Goal: Navigation & Orientation: Find specific page/section

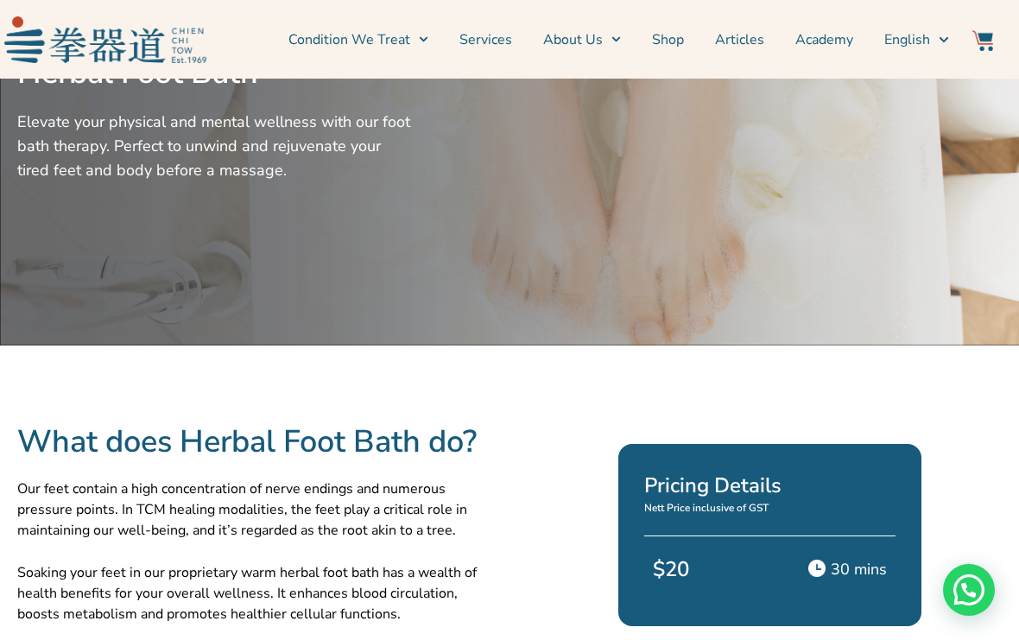
scroll to position [9, 0]
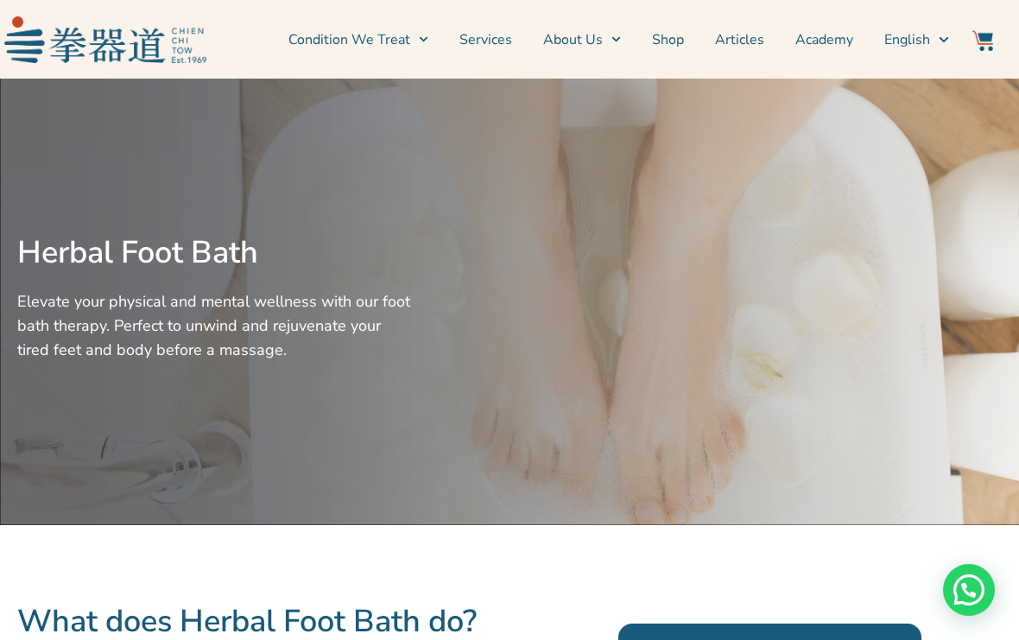
click at [503, 34] on link "Services" at bounding box center [486, 39] width 53 height 43
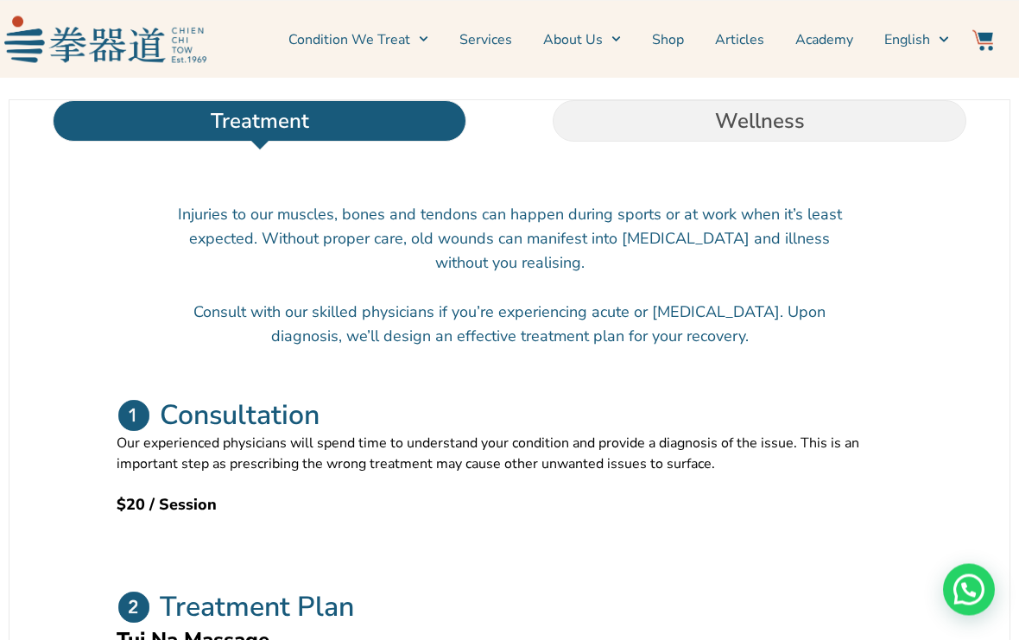
scroll to position [562, 0]
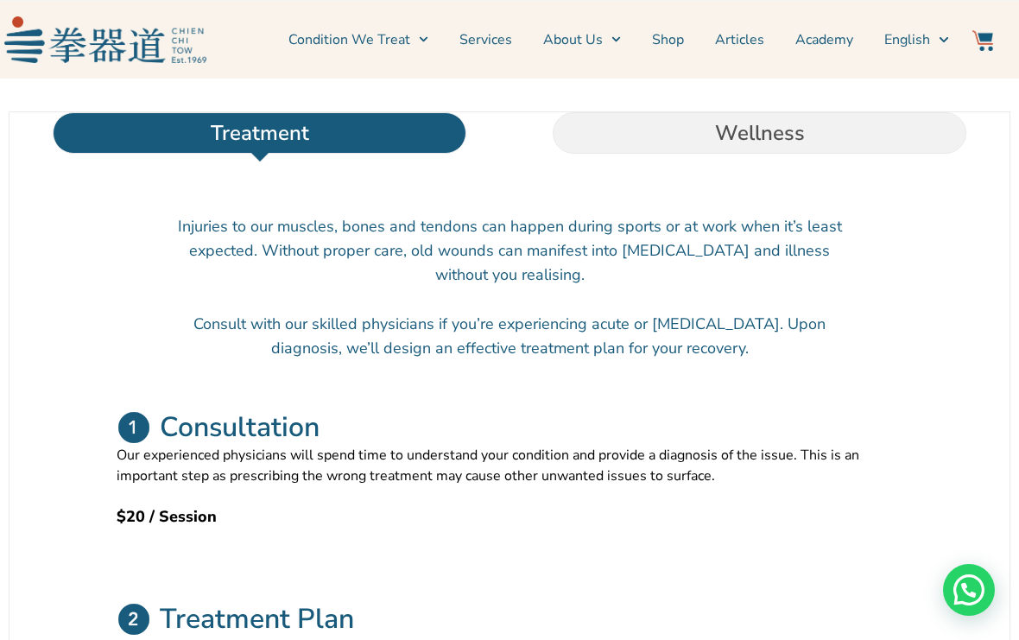
click at [511, 41] on link "Services" at bounding box center [486, 39] width 53 height 43
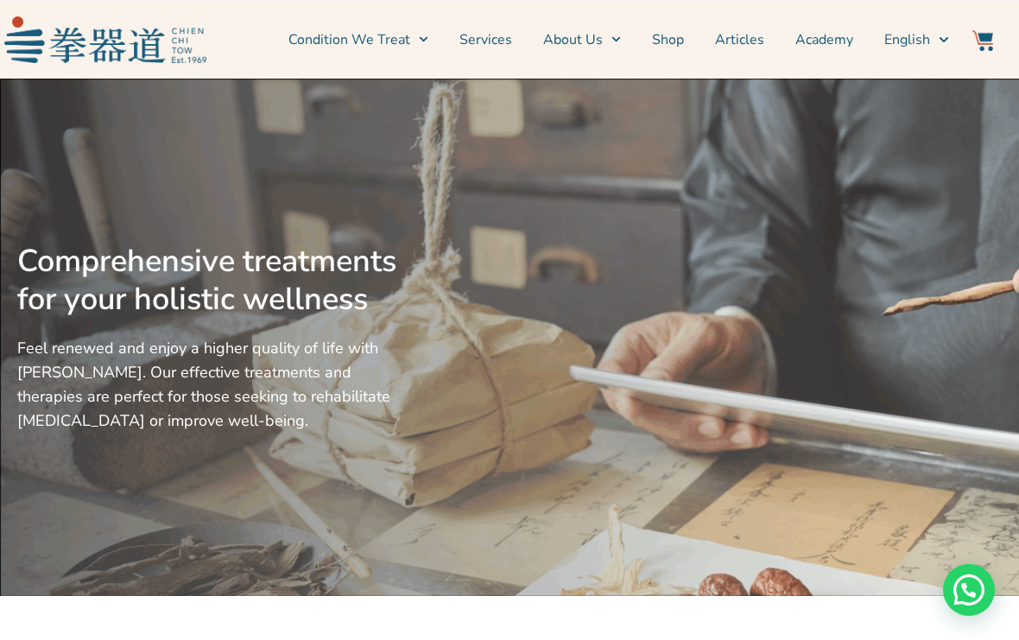
click at [413, 35] on link "Condition We Treat" at bounding box center [359, 39] width 140 height 43
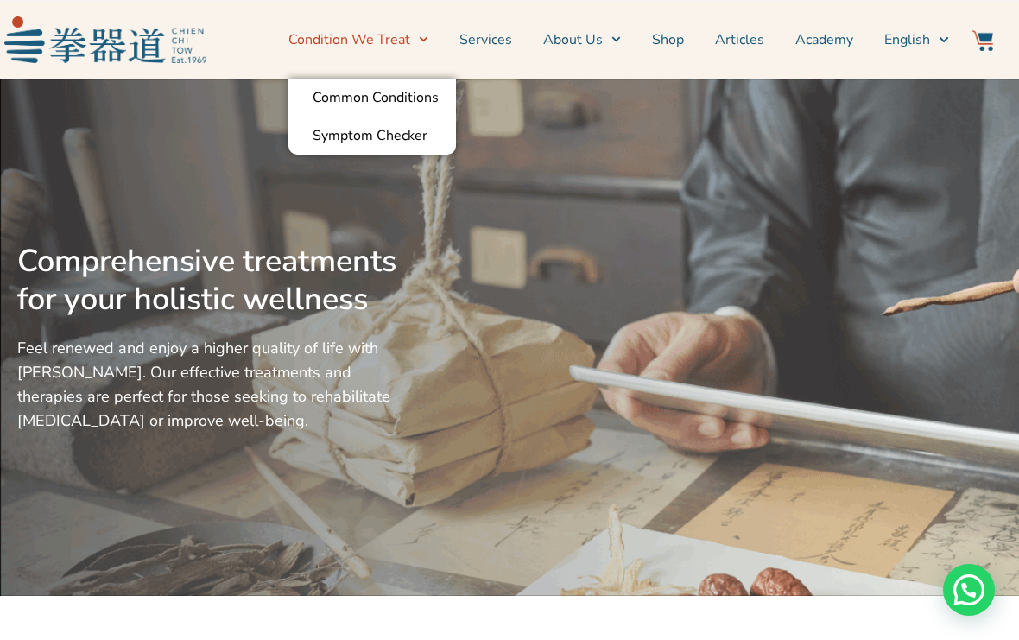
click at [500, 34] on link "Services" at bounding box center [486, 39] width 53 height 43
click at [512, 34] on link "Services" at bounding box center [486, 39] width 53 height 43
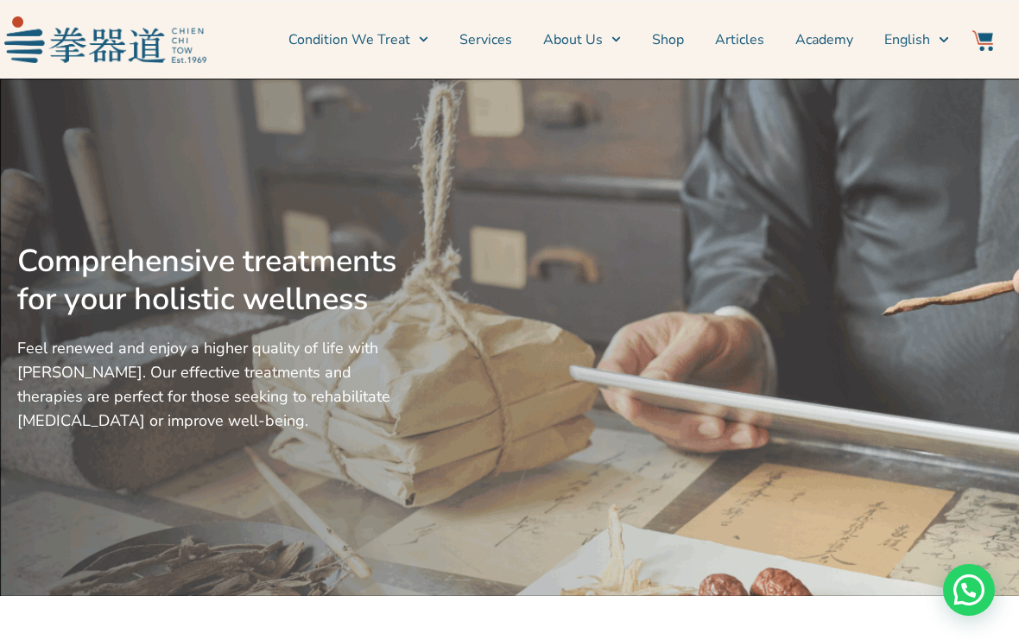
click at [509, 30] on link "Services" at bounding box center [486, 39] width 53 height 43
click at [508, 42] on link "Services" at bounding box center [486, 39] width 53 height 43
click at [512, 29] on link "Services" at bounding box center [486, 39] width 53 height 43
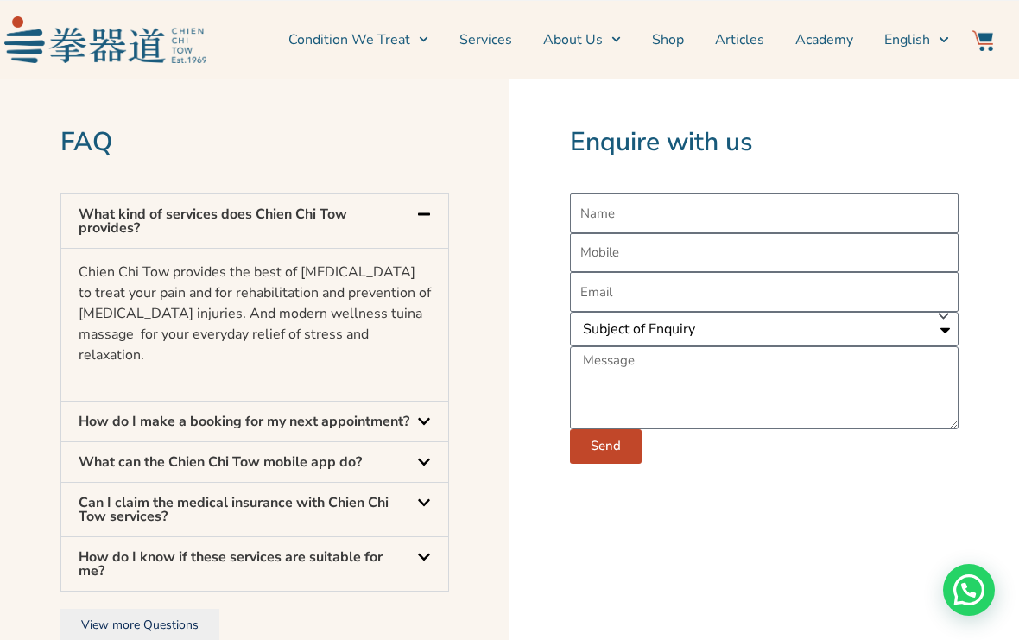
scroll to position [5080, 0]
